Goal: Information Seeking & Learning: Learn about a topic

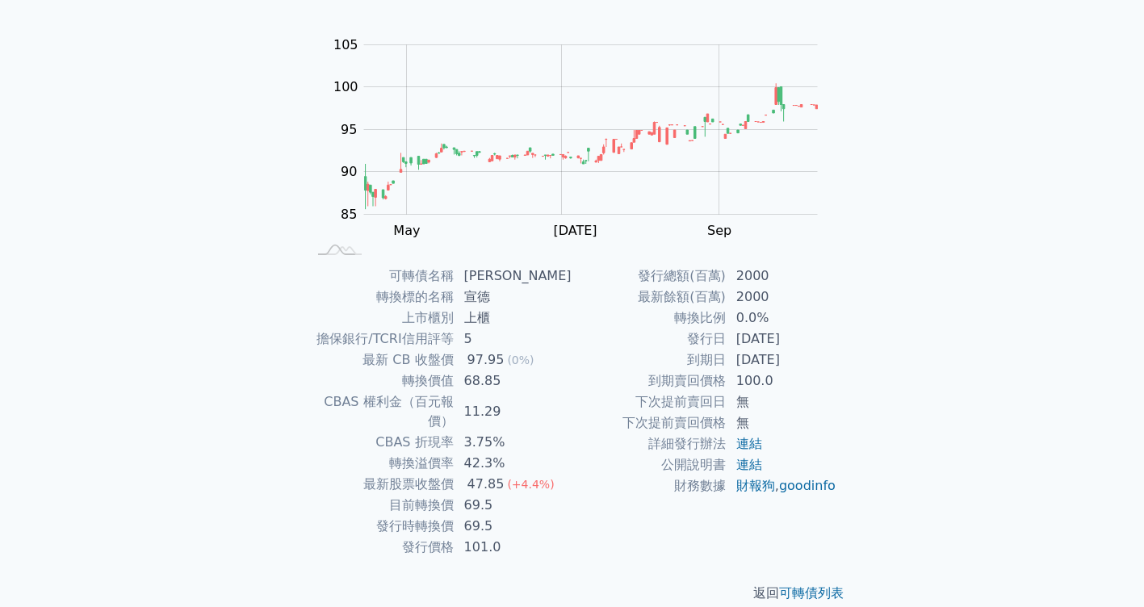
scroll to position [140, 0]
drag, startPoint x: 512, startPoint y: 383, endPoint x: 469, endPoint y: 385, distance: 42.8
click at [469, 385] on td "68.85" at bounding box center [514, 378] width 118 height 21
drag, startPoint x: 469, startPoint y: 385, endPoint x: 558, endPoint y: 400, distance: 90.0
click at [558, 400] on td "11.29" at bounding box center [514, 409] width 118 height 40
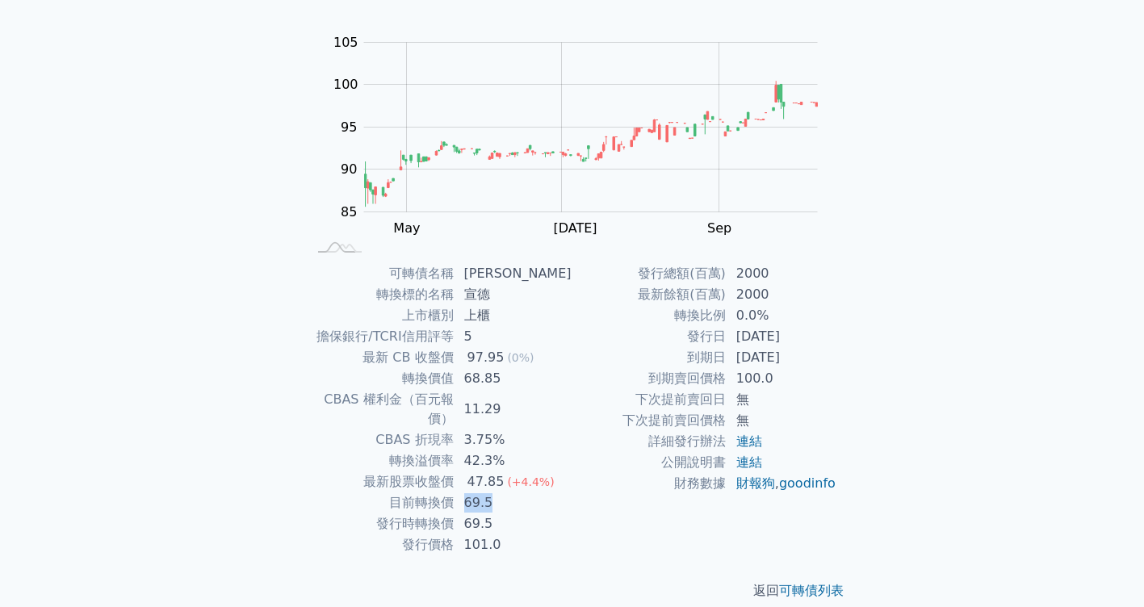
drag, startPoint x: 520, startPoint y: 491, endPoint x: 465, endPoint y: 487, distance: 55.0
click at [465, 492] on td "69.5" at bounding box center [514, 502] width 118 height 21
drag, startPoint x: 465, startPoint y: 487, endPoint x: 547, endPoint y: 489, distance: 82.4
click at [547, 492] on td "69.5" at bounding box center [514, 502] width 118 height 21
drag, startPoint x: 563, startPoint y: 467, endPoint x: 459, endPoint y: 465, distance: 103.3
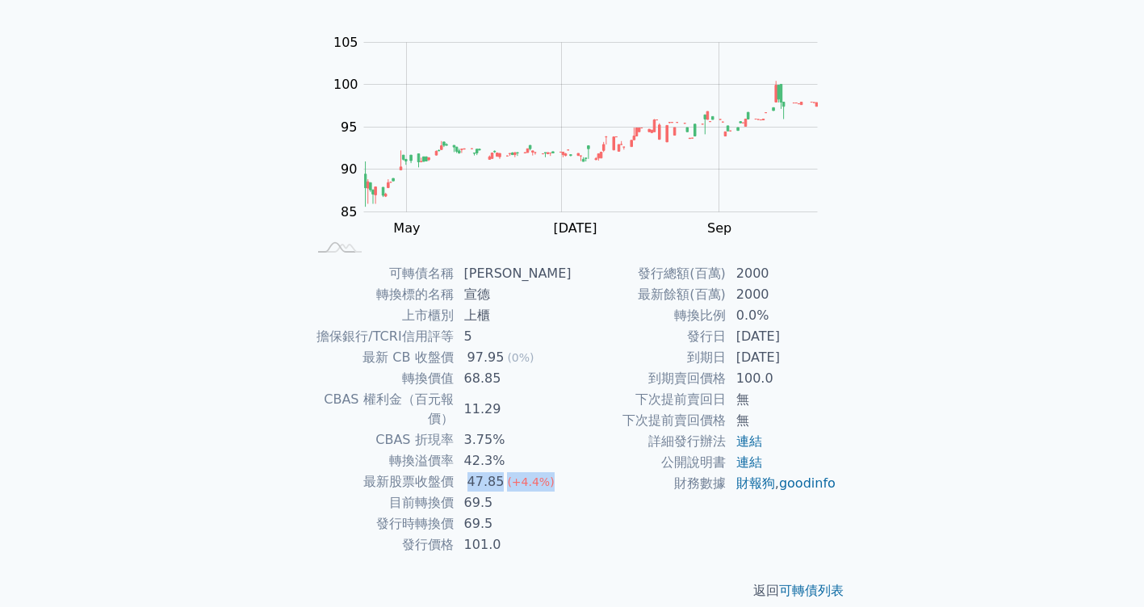
click at [459, 471] on tr "最新股票收盤價 47.85 (+4.4%)" at bounding box center [440, 481] width 265 height 21
drag, startPoint x: 459, startPoint y: 465, endPoint x: 459, endPoint y: 487, distance: 21.8
click at [459, 487] on tbody "可轉債名稱 宣德三 轉換標的名稱 宣德 上市櫃別 上櫃 擔保銀行/TCRI信用評等 5 最新 CB 收盤價 97.95 (0%) 轉換價值 68.85 CBA…" at bounding box center [440, 409] width 265 height 292
drag, startPoint x: 459, startPoint y: 487, endPoint x: 572, endPoint y: 514, distance: 116.3
click at [572, 494] on td "財務數據" at bounding box center [649, 483] width 154 height 21
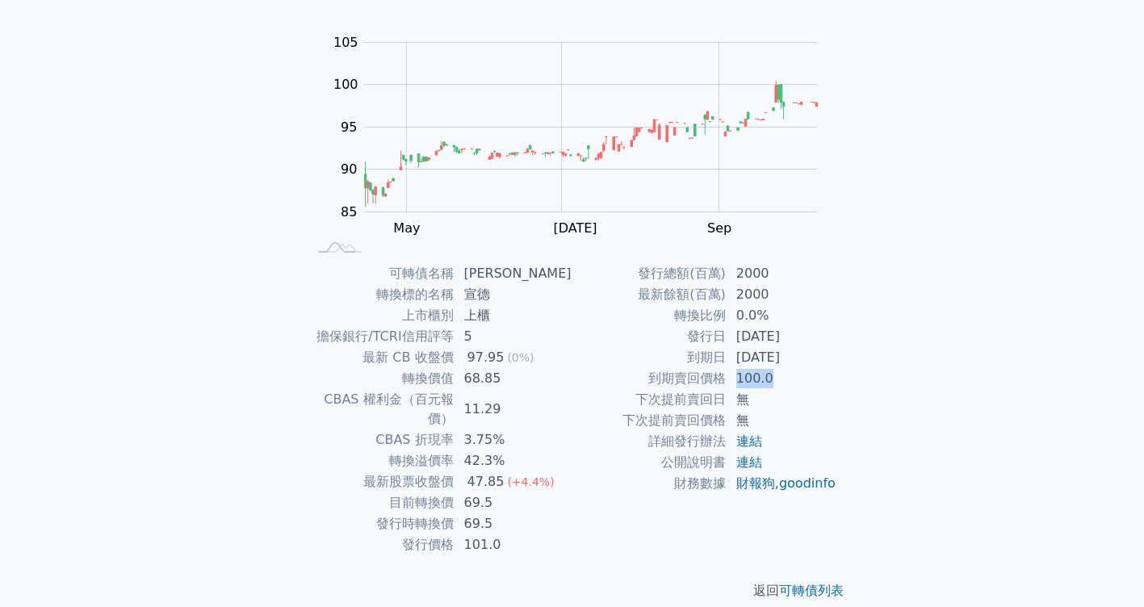
drag, startPoint x: 775, startPoint y: 386, endPoint x: 738, endPoint y: 388, distance: 37.2
click at [738, 388] on td "100.0" at bounding box center [782, 378] width 111 height 21
drag, startPoint x: 728, startPoint y: 336, endPoint x: 810, endPoint y: 341, distance: 81.7
click at [810, 341] on td "[DATE]" at bounding box center [782, 336] width 111 height 21
drag, startPoint x: 810, startPoint y: 341, endPoint x: 836, endPoint y: 372, distance: 40.7
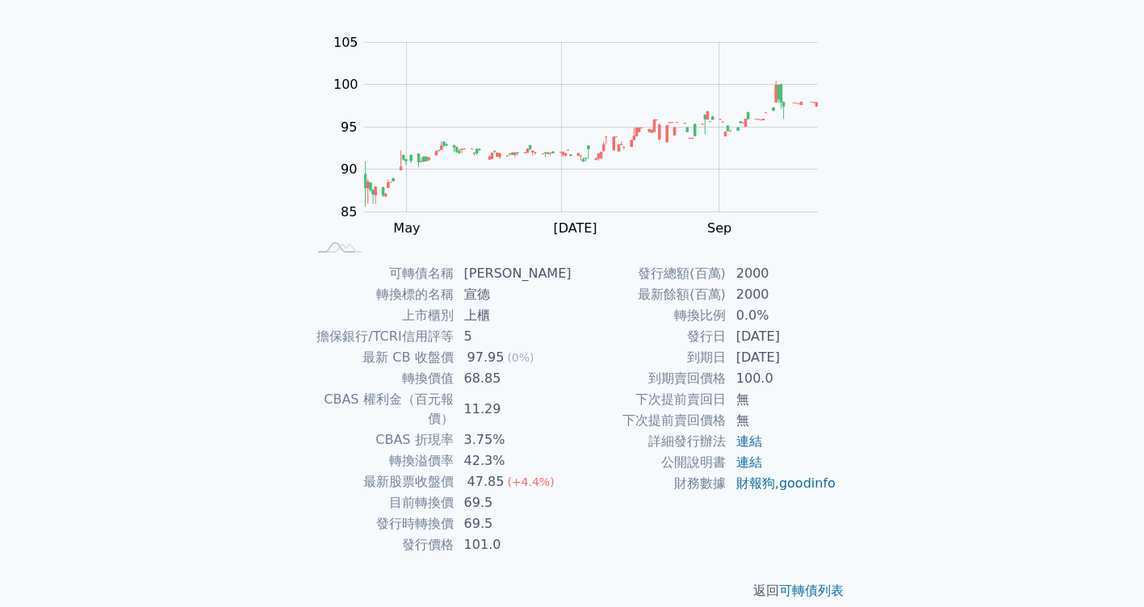
click at [835, 371] on td "100.0" at bounding box center [782, 378] width 111 height 21
drag, startPoint x: 813, startPoint y: 364, endPoint x: 691, endPoint y: 358, distance: 122.0
click at [691, 358] on tr "到期日 [DATE]" at bounding box center [704, 357] width 265 height 21
drag, startPoint x: 511, startPoint y: 512, endPoint x: 462, endPoint y: 511, distance: 49.3
click at [462, 513] on td "69.5" at bounding box center [514, 523] width 118 height 21
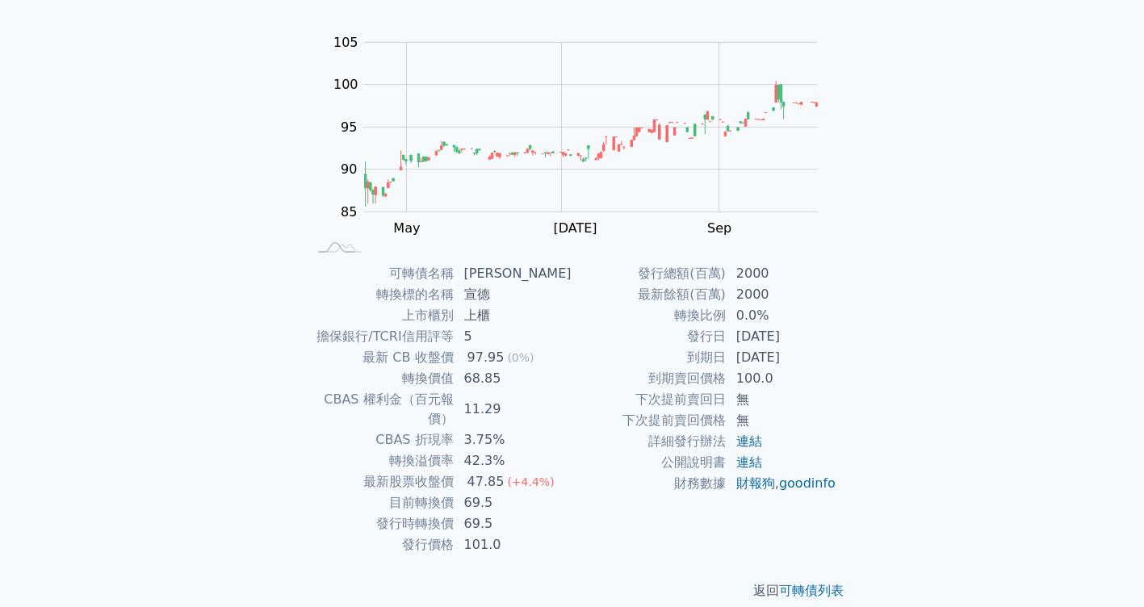
drag, startPoint x: 462, startPoint y: 511, endPoint x: 588, endPoint y: 522, distance: 126.4
click at [588, 522] on div "發行總額(百萬) 2000 最新餘額(百萬) 2000 轉換比例 0.0% 發行日 [DATE] 到期日 [DATE] 到期賣回價格 100.0 下次提前賣回…" at bounding box center [704, 409] width 265 height 292
